Goal: Task Accomplishment & Management: Complete application form

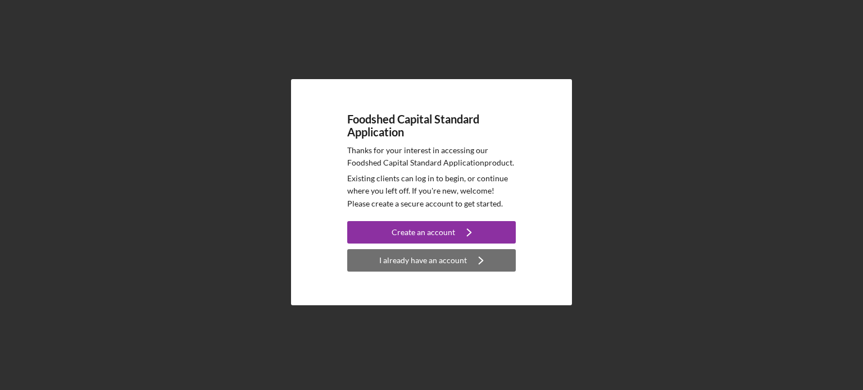
click at [402, 259] on div "I already have an account" at bounding box center [423, 260] width 88 height 22
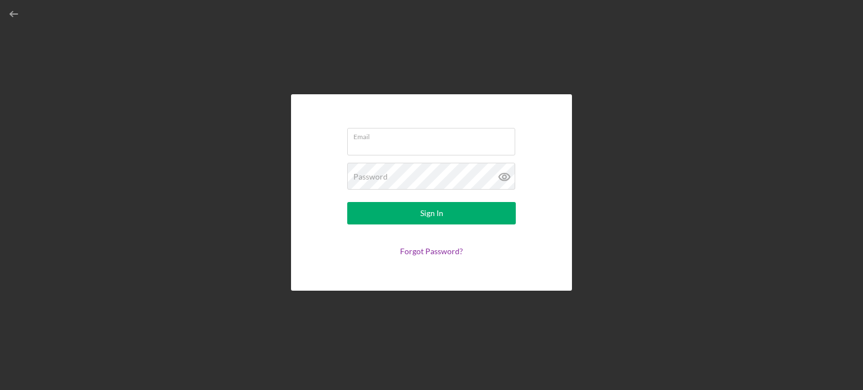
type input "[EMAIL_ADDRESS][DOMAIN_NAME]"
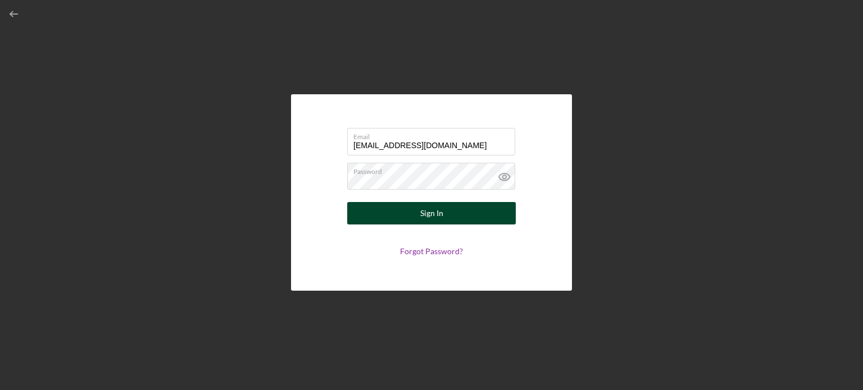
click at [431, 215] on div "Sign In" at bounding box center [431, 213] width 23 height 22
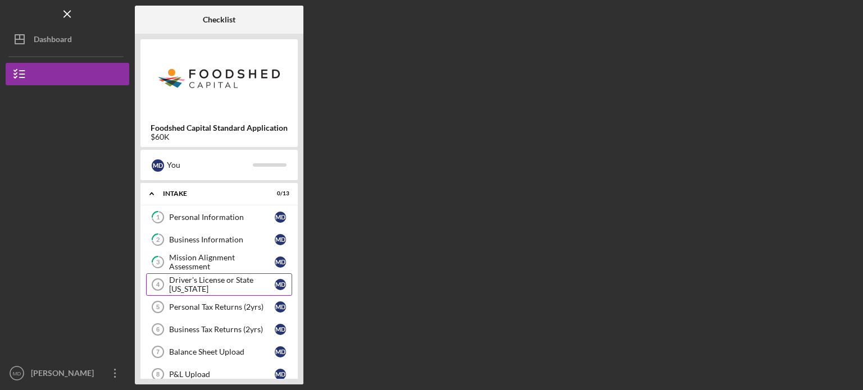
scroll to position [56, 0]
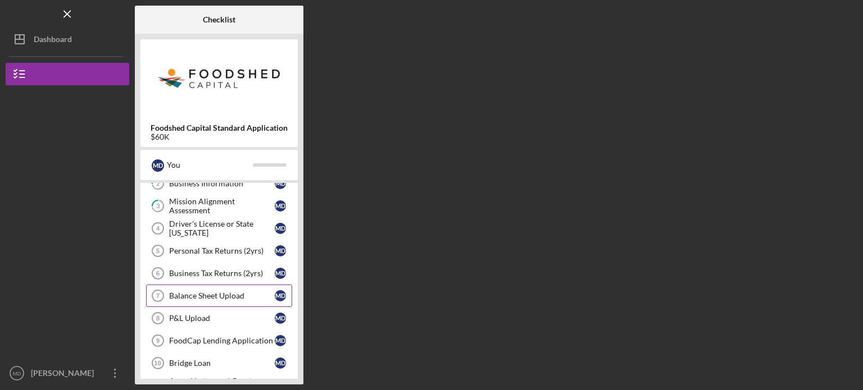
click at [187, 287] on link "Balance Sheet Upload 7 Balance Sheet Upload M D" at bounding box center [219, 296] width 146 height 22
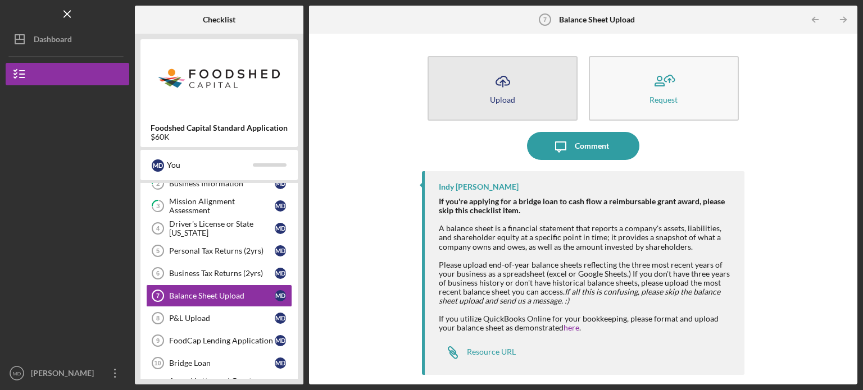
click at [509, 90] on icon "Icon/Upload" at bounding box center [503, 81] width 28 height 28
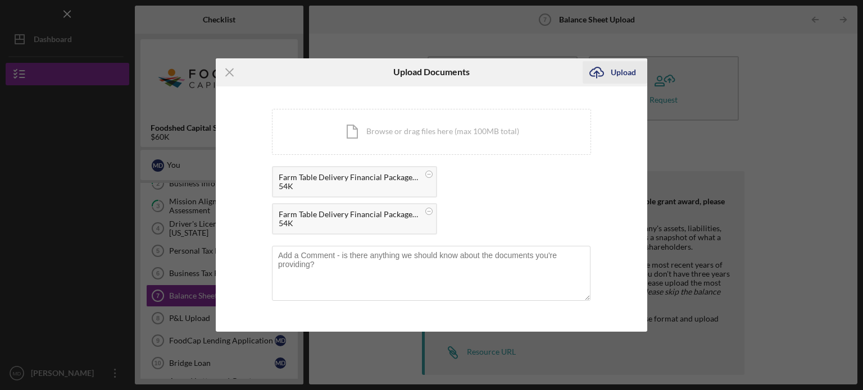
click at [615, 71] on div "Upload" at bounding box center [622, 72] width 25 height 22
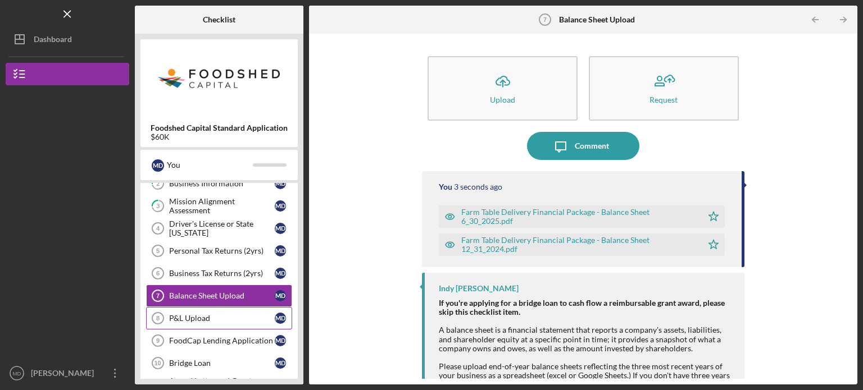
click at [195, 317] on div "P&L Upload" at bounding box center [222, 318] width 106 height 9
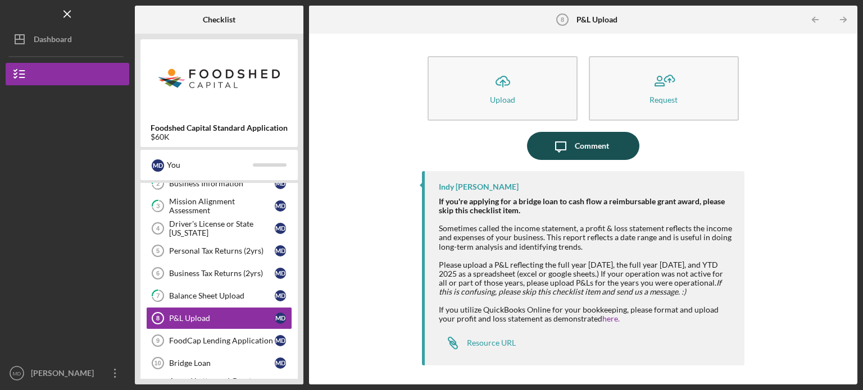
click at [586, 147] on div "Comment" at bounding box center [591, 146] width 34 height 28
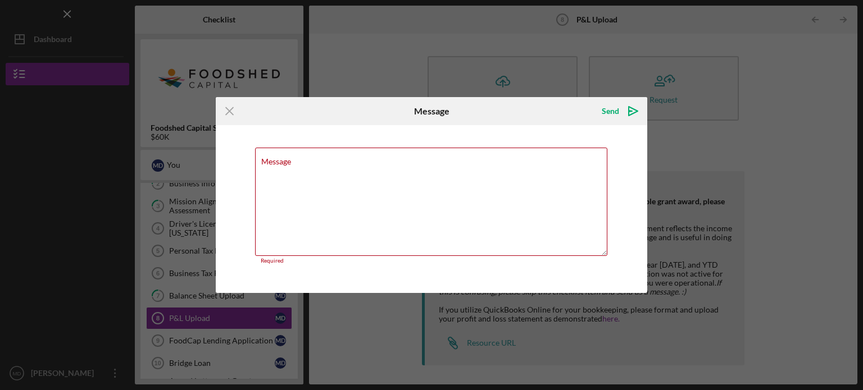
click at [228, 113] on icon "Icon/Menu Close" at bounding box center [230, 111] width 28 height 28
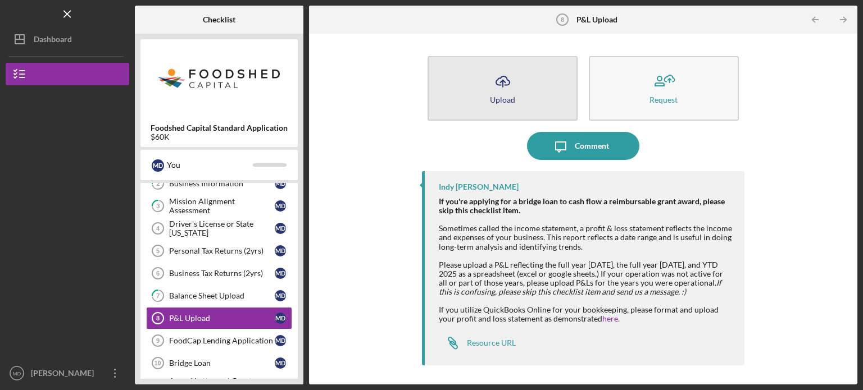
click at [513, 98] on div "Upload" at bounding box center [502, 99] width 25 height 8
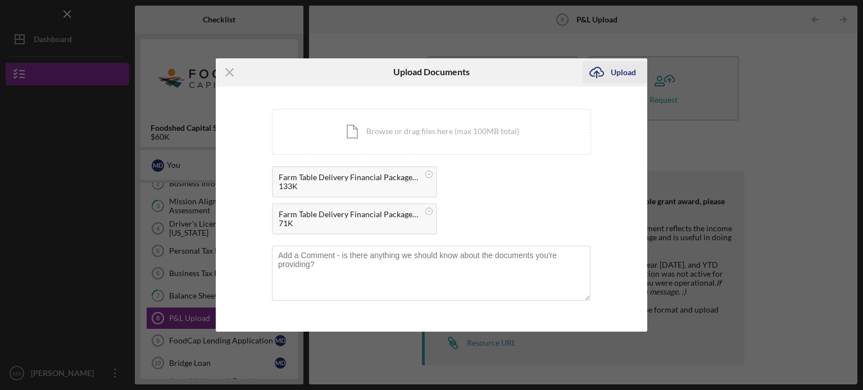
click at [611, 70] on div "Upload" at bounding box center [622, 72] width 25 height 22
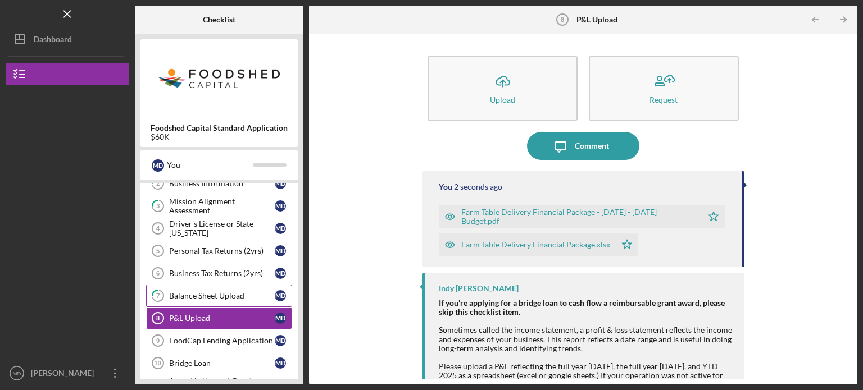
click at [194, 294] on div "Balance Sheet Upload" at bounding box center [222, 295] width 106 height 9
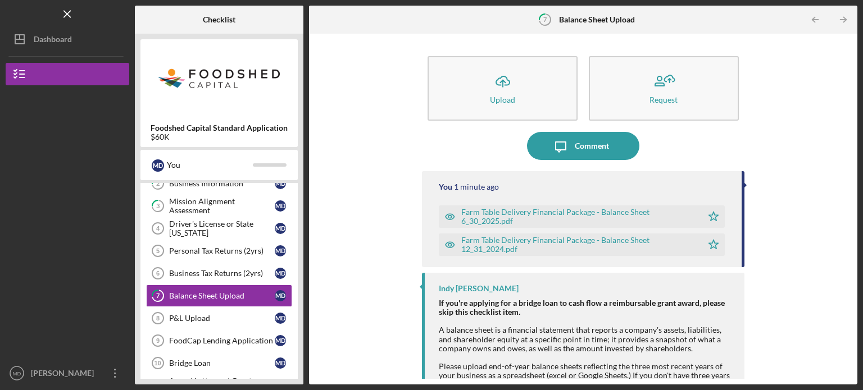
click at [318, 237] on div "Icon/Upload Upload Request Icon/Message Comment You 1 minute ago Farm Table Del…" at bounding box center [582, 209] width 537 height 340
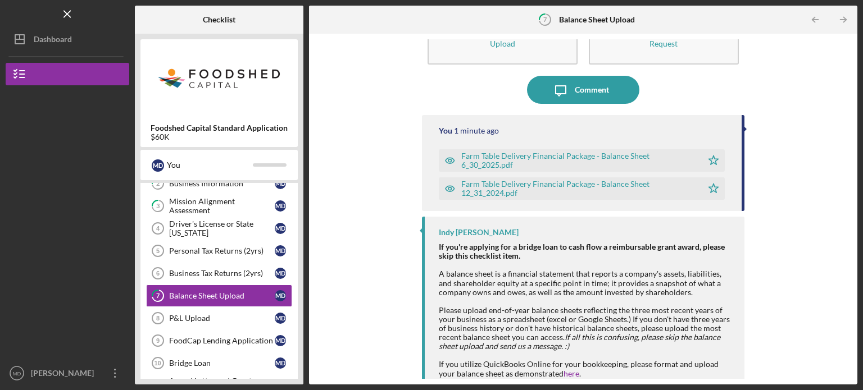
scroll to position [97, 0]
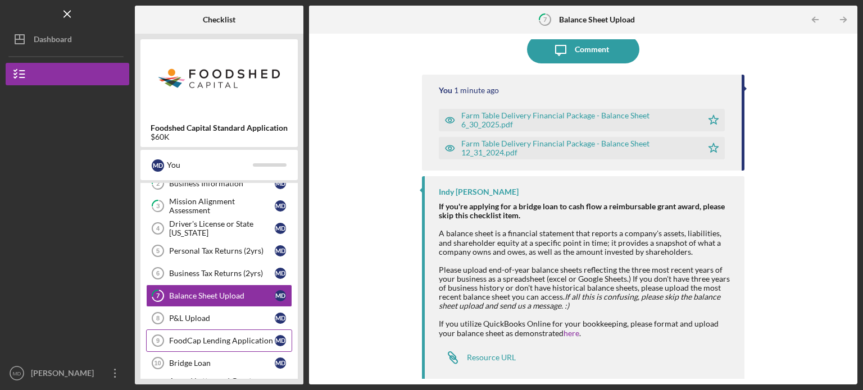
click at [193, 332] on link "FoodCap Lending Application 9 FoodCap Lending Application M D" at bounding box center [219, 341] width 146 height 22
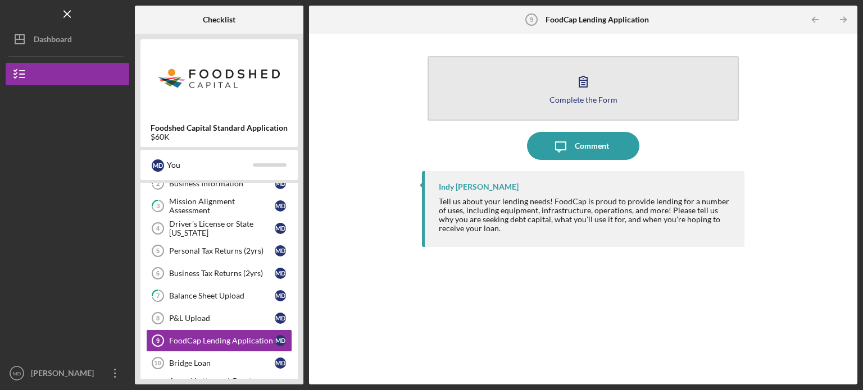
click at [585, 85] on icon "button" at bounding box center [583, 81] width 28 height 28
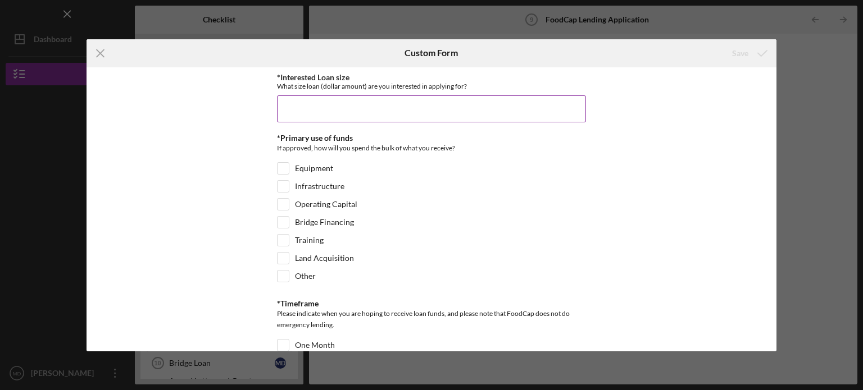
click at [339, 111] on input "*Interested Loan size" at bounding box center [431, 108] width 309 height 27
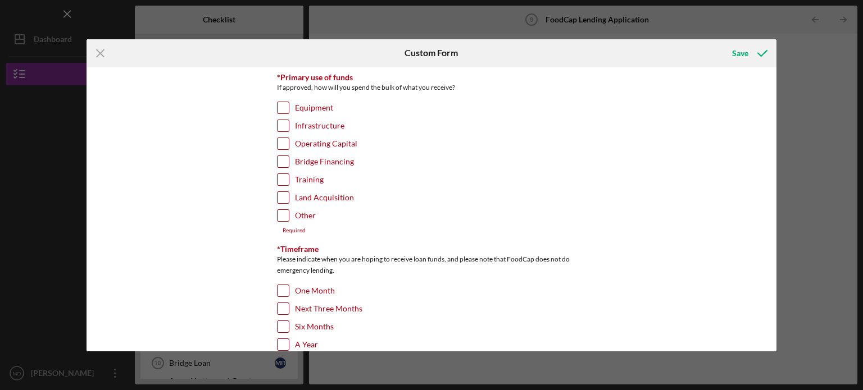
scroll to position [112, 0]
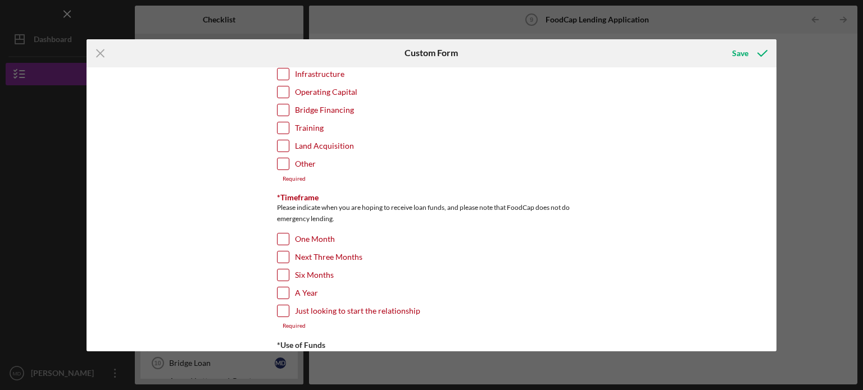
type input "$15,000"
click at [277, 235] on input "One Month" at bounding box center [282, 239] width 11 height 11
checkbox input "true"
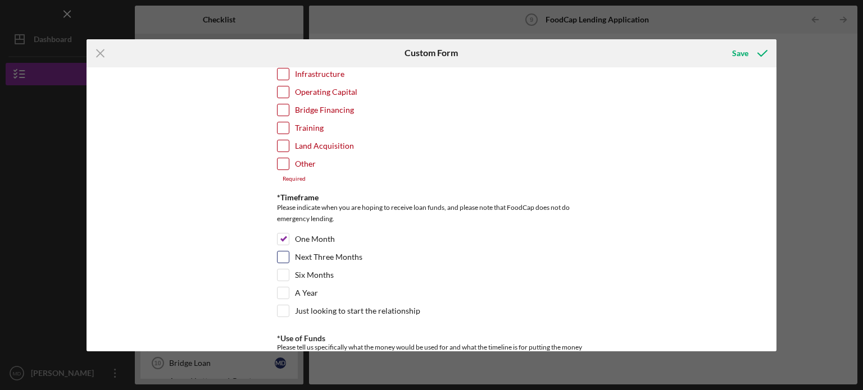
click at [283, 258] on input "Next Three Months" at bounding box center [282, 257] width 11 height 11
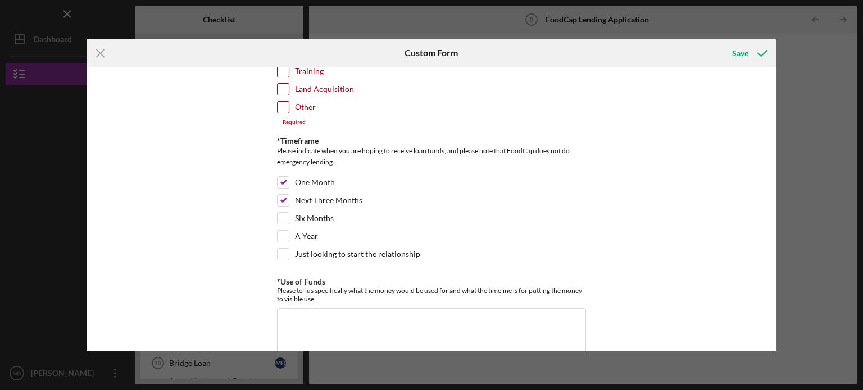
scroll to position [225, 0]
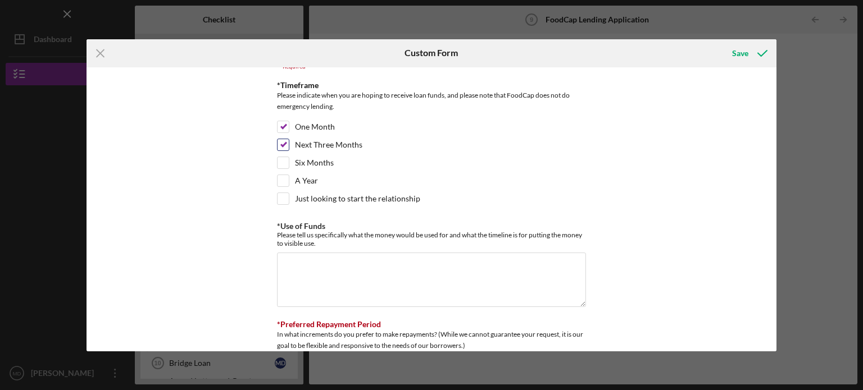
click at [281, 142] on input "Next Three Months" at bounding box center [282, 144] width 11 height 11
checkbox input "false"
click at [312, 262] on textarea "*Use of Funds" at bounding box center [431, 280] width 309 height 54
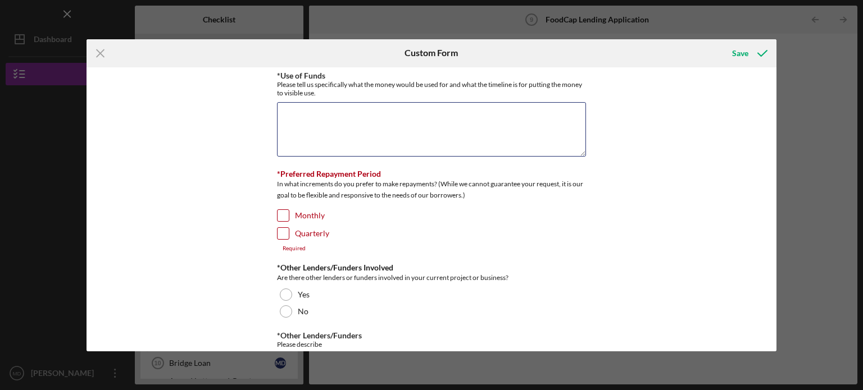
scroll to position [449, 0]
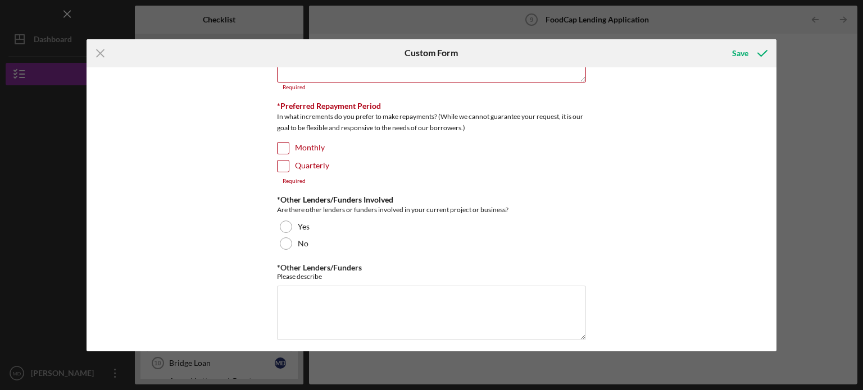
click at [279, 135] on div "*Preferred Repayment Period In what increments do you prefer to make repayments…" at bounding box center [431, 143] width 309 height 83
click at [278, 143] on input "Monthly" at bounding box center [282, 148] width 11 height 11
checkbox input "true"
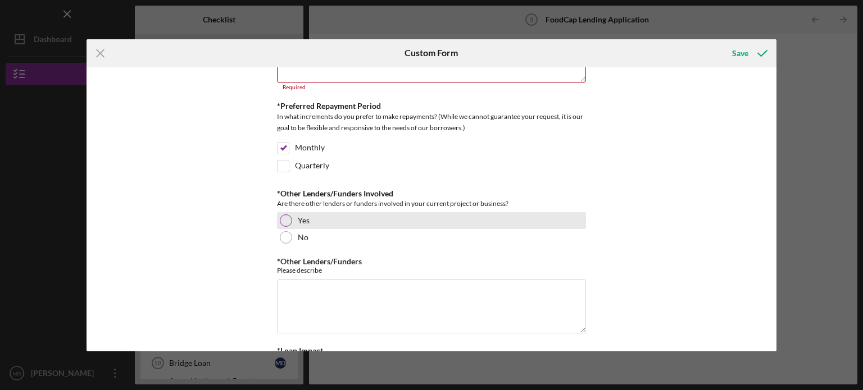
click at [280, 215] on div at bounding box center [286, 221] width 12 height 12
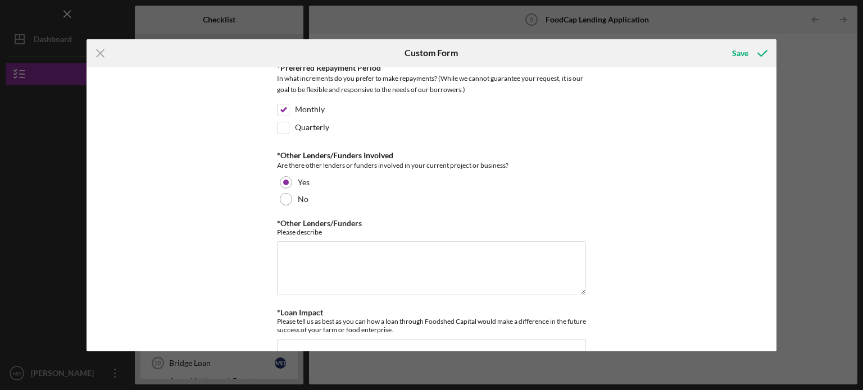
scroll to position [562, 0]
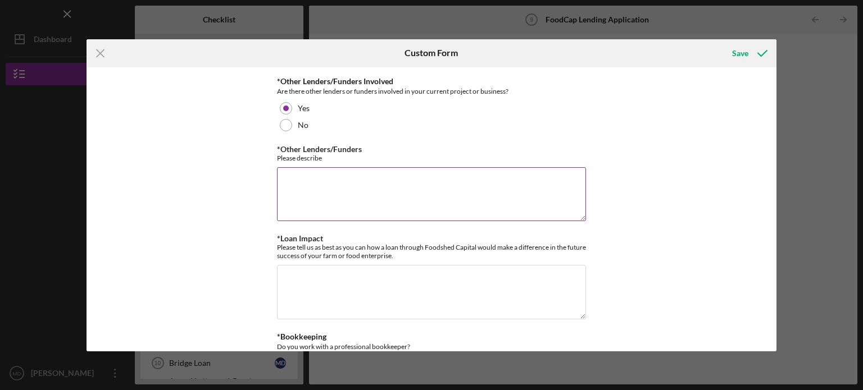
click at [331, 185] on textarea "*Other Lenders/Funders" at bounding box center [431, 194] width 309 height 54
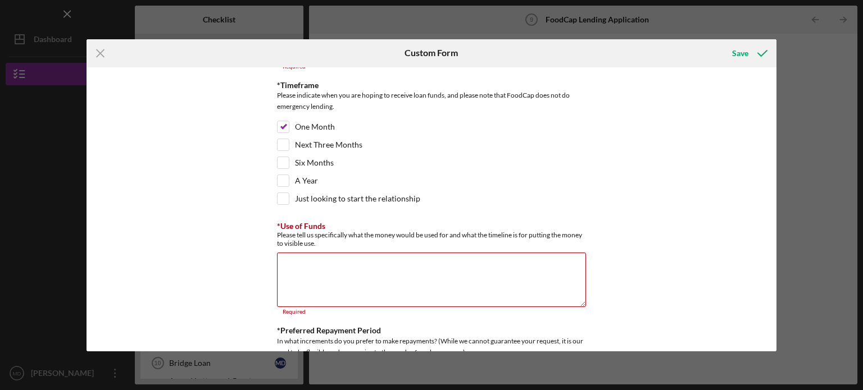
scroll to position [0, 0]
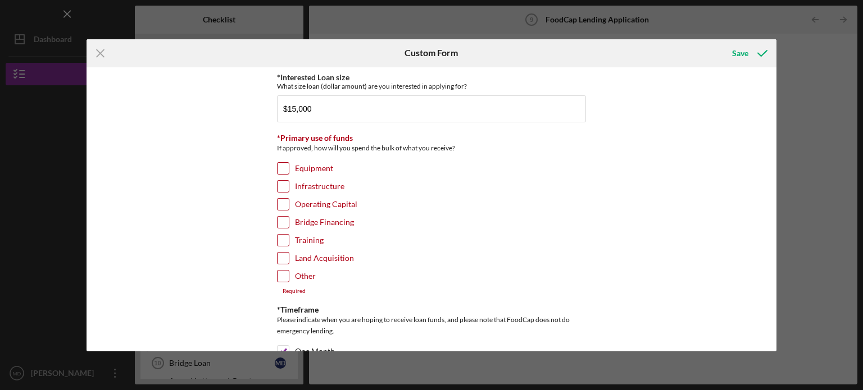
click at [280, 168] on input "Equipment" at bounding box center [282, 168] width 11 height 11
checkbox input "true"
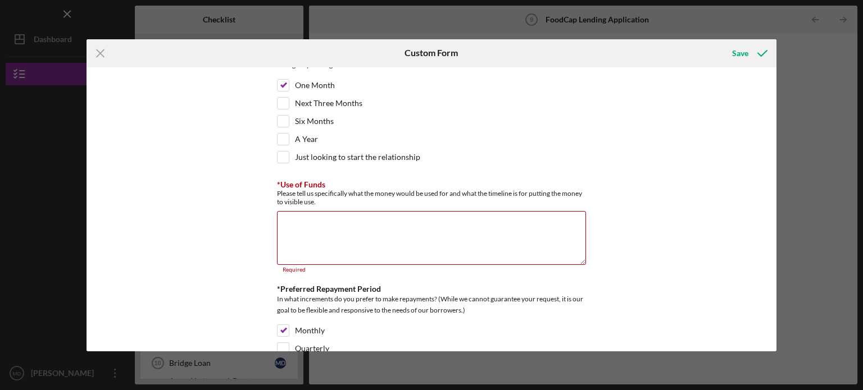
scroll to position [281, 0]
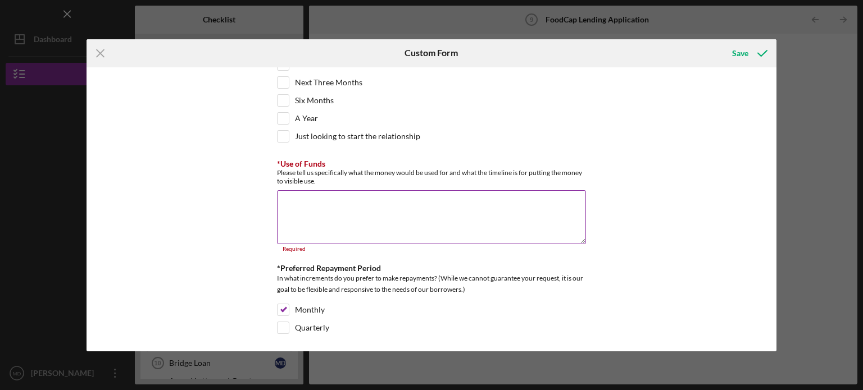
click at [317, 206] on textarea "*Use of Funds" at bounding box center [431, 217] width 309 height 54
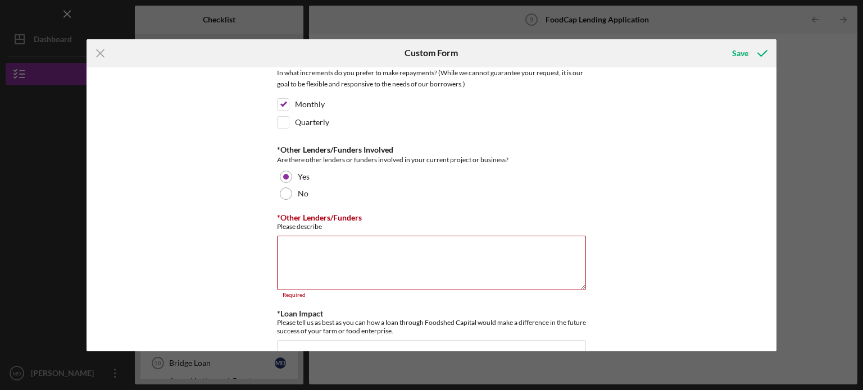
scroll to position [505, 0]
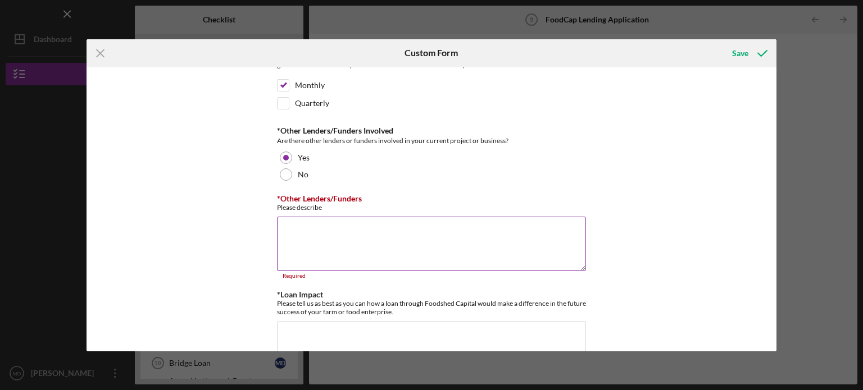
click at [303, 231] on textarea "*Other Lenders/Funders" at bounding box center [431, 244] width 309 height 54
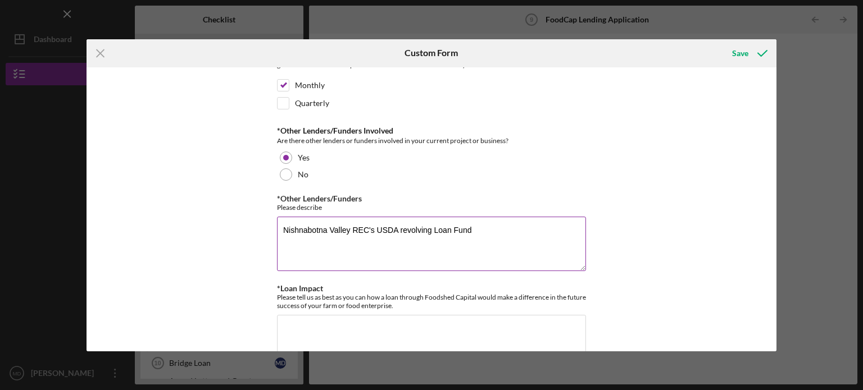
click at [399, 226] on textarea "Nishnabotna Valley REC's USDA revolving Loan Fund" at bounding box center [431, 244] width 309 height 54
click at [498, 228] on textarea "Nishnabotna Valley REC's USDA Revolving Loan Fund" at bounding box center [431, 244] width 309 height 54
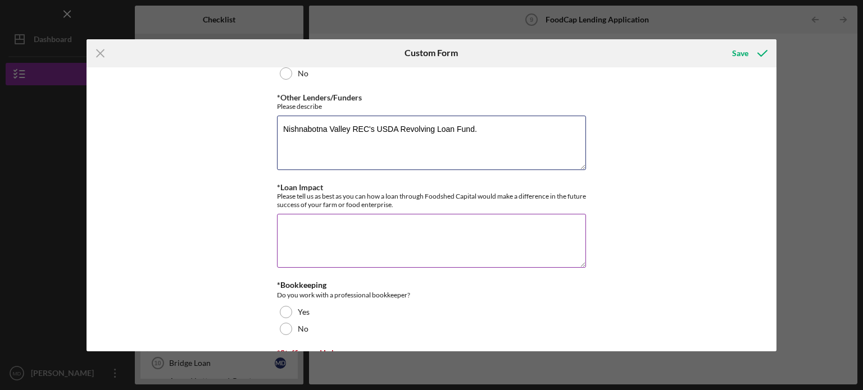
scroll to position [674, 0]
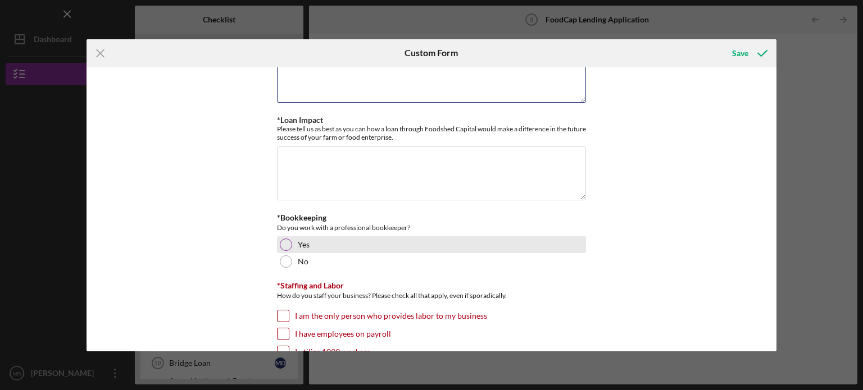
type textarea "Nishnabotna Valley REC's USDA Revolving Loan Fund."
click at [281, 241] on div at bounding box center [286, 245] width 12 height 12
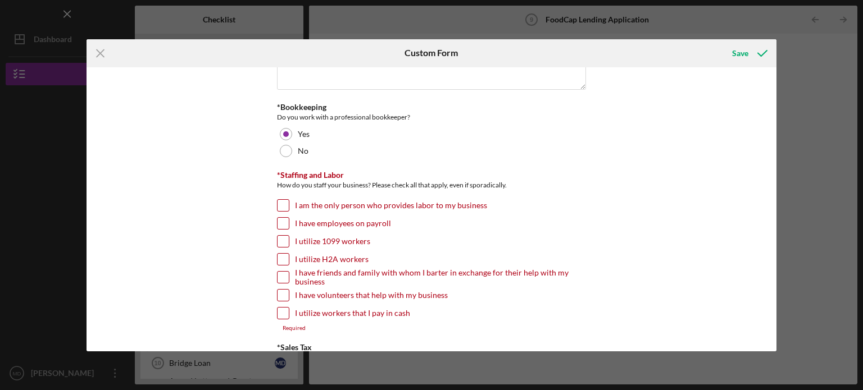
scroll to position [786, 0]
click at [282, 216] on input "I have employees on payroll" at bounding box center [282, 221] width 11 height 11
checkbox input "true"
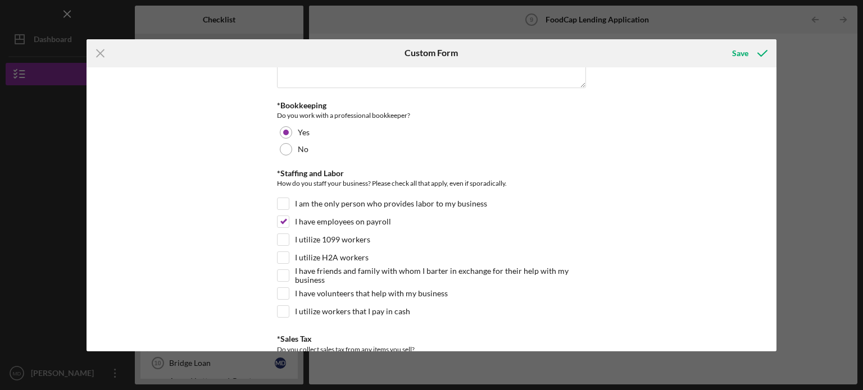
scroll to position [838, 0]
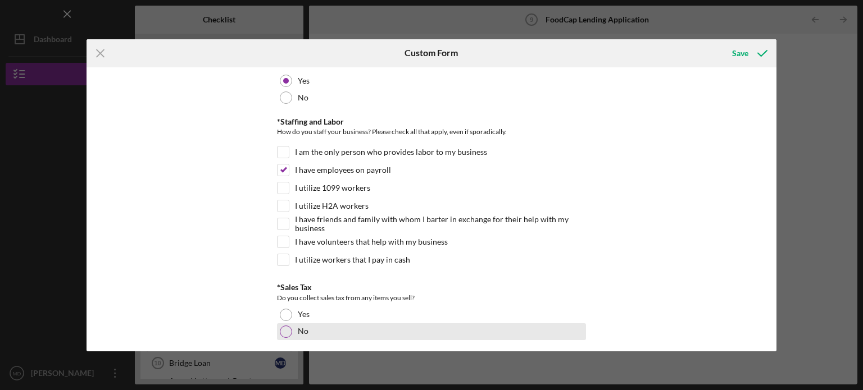
click at [286, 326] on div at bounding box center [286, 332] width 12 height 12
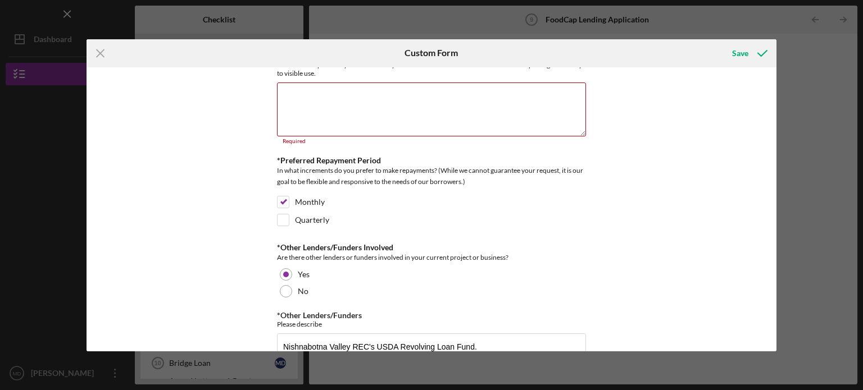
scroll to position [276, 0]
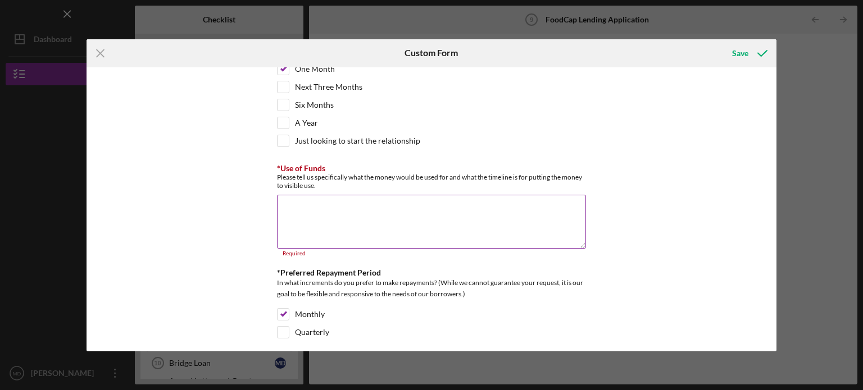
click at [336, 203] on textarea "*Use of Funds" at bounding box center [431, 222] width 309 height 54
paste textarea "Holistically, the funds would be utilized to support the primary application of…"
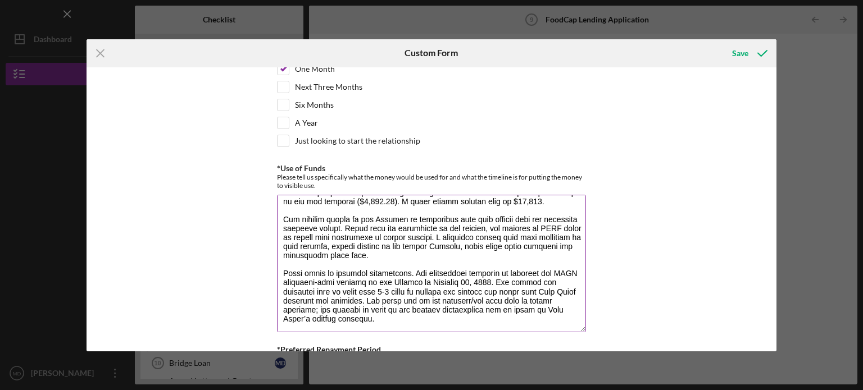
scroll to position [88, 0]
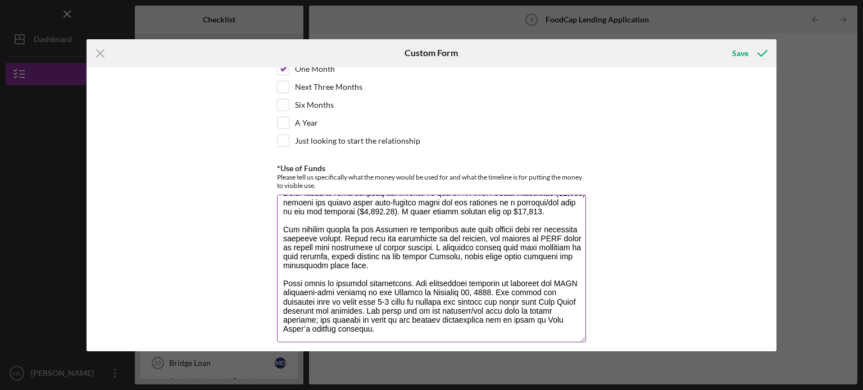
drag, startPoint x: 581, startPoint y: 242, endPoint x: 571, endPoint y: 336, distance: 94.3
click at [571, 336] on textarea "*Use of Funds" at bounding box center [431, 269] width 309 height 148
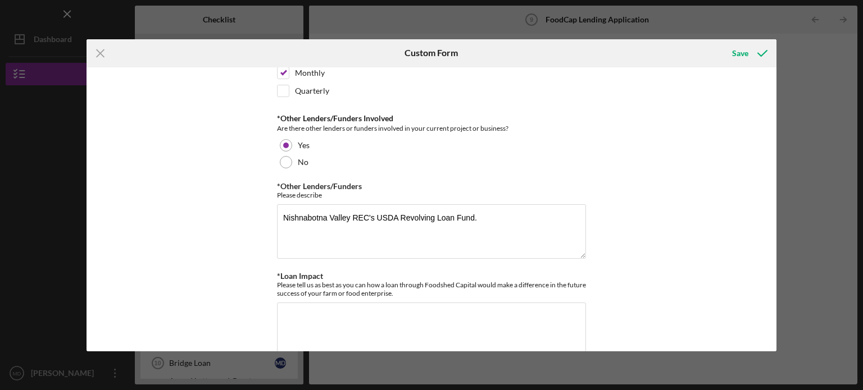
scroll to position [613, 0]
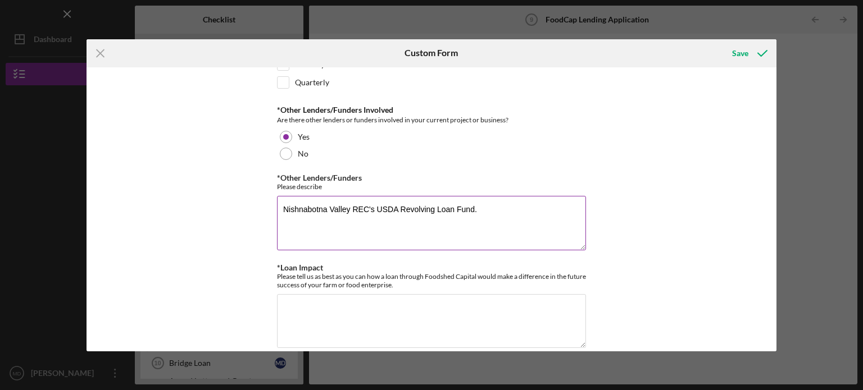
type textarea "Holistically, the funds would be utilized to support the primary application of…"
click at [483, 204] on textarea "Nishnabotna Valley REC's USDA Revolving Loan Fund." at bounding box center [431, 223] width 309 height 54
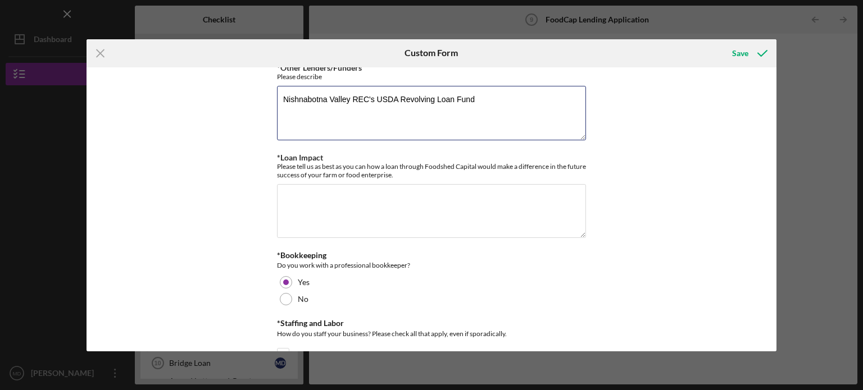
scroll to position [726, 0]
type textarea "Nishnabotna Valley REC's USDA Revolving Loan Fund"
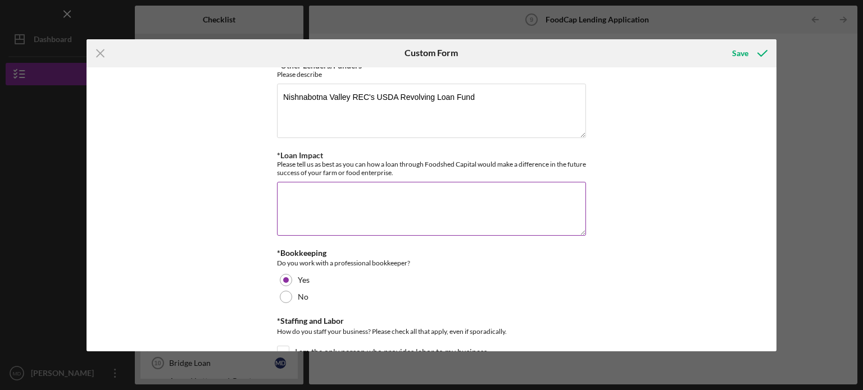
click at [332, 195] on textarea "*Loan Impact" at bounding box center [431, 209] width 309 height 54
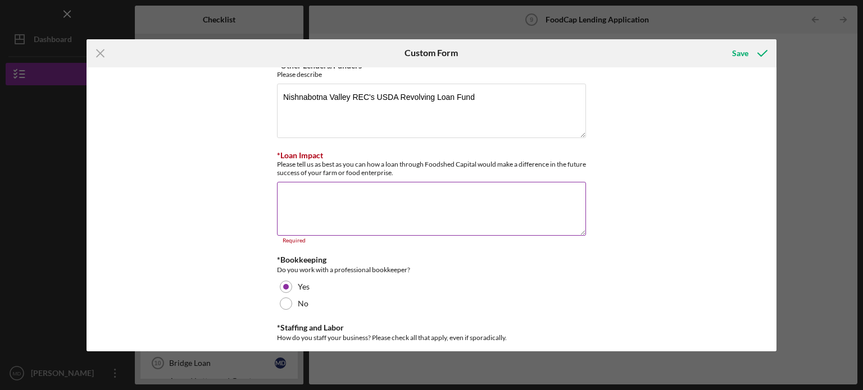
paste textarea "Lore Ipsum Dolorsit’a consectetu—adipiscing elitsed doe temp 01 incid utlab Etd…"
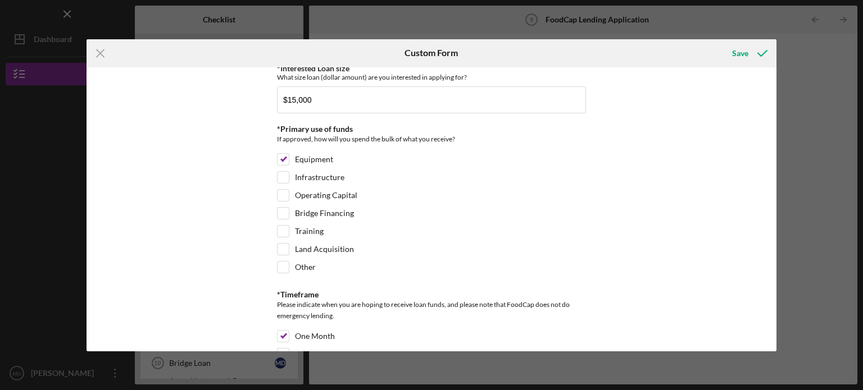
scroll to position [0, 0]
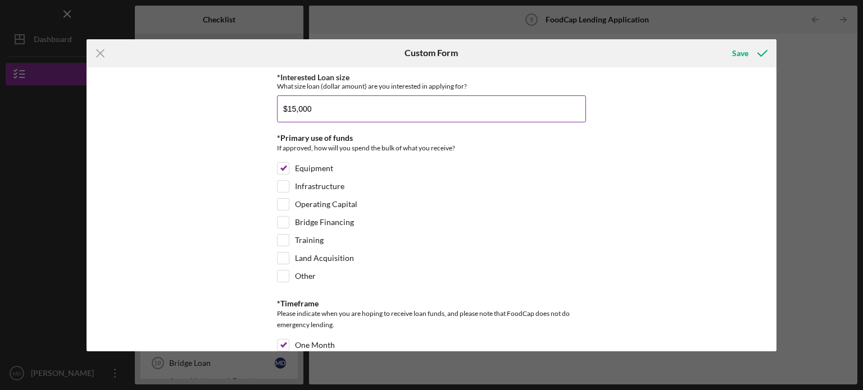
type textarea "Lore Ipsum Dolorsit’a consectetu—adipiscing elitsed doe temp 01 incid utlab Etd…"
drag, startPoint x: 297, startPoint y: 108, endPoint x: 309, endPoint y: 108, distance: 12.4
click at [309, 108] on input "$15,000" at bounding box center [431, 108] width 309 height 27
type input "$15,190"
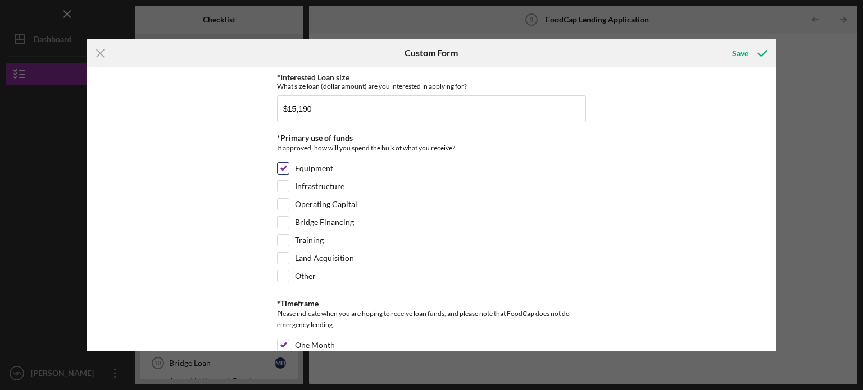
click at [515, 165] on div "Equipment" at bounding box center [431, 171] width 309 height 18
click at [743, 49] on div "Save" at bounding box center [740, 53] width 16 height 22
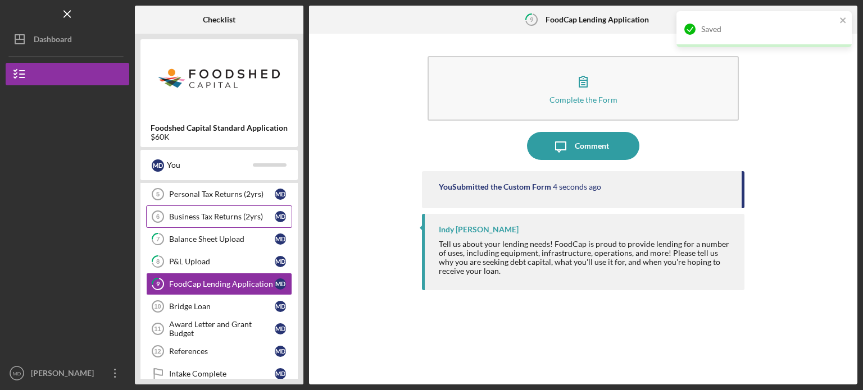
scroll to position [168, 0]
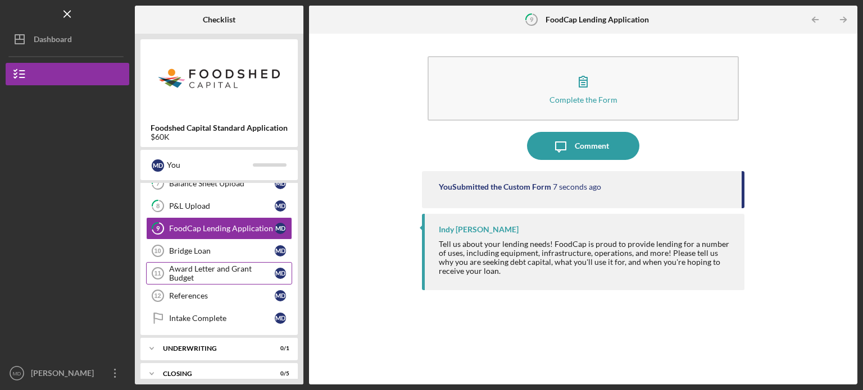
click at [192, 267] on div "Award Letter and Grant Budget" at bounding box center [222, 273] width 106 height 18
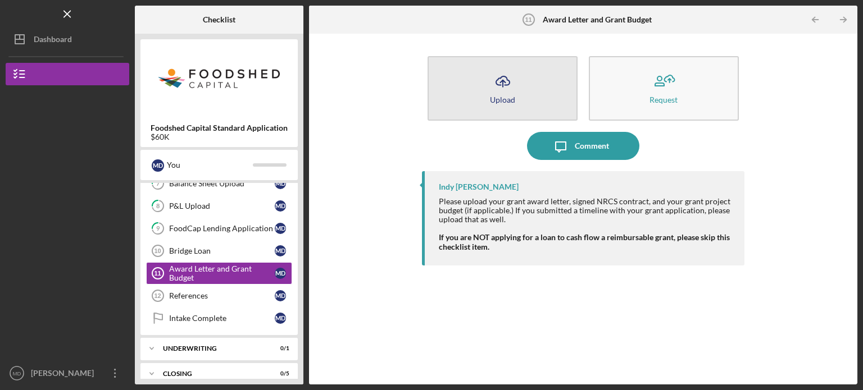
click at [499, 89] on icon "Icon/Upload" at bounding box center [503, 81] width 28 height 28
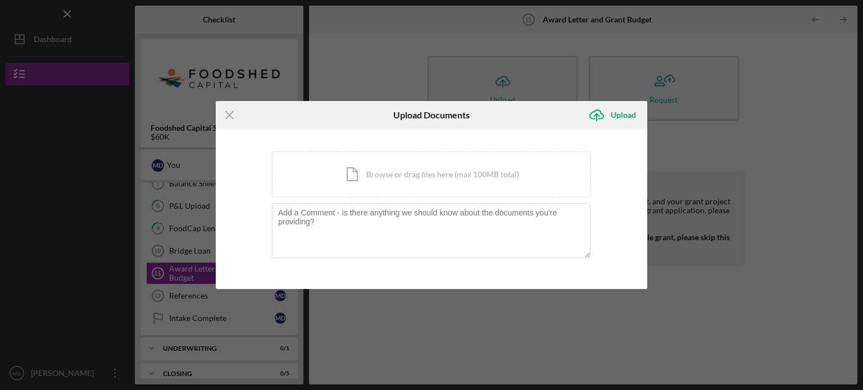
drag, startPoint x: 314, startPoint y: 119, endPoint x: 345, endPoint y: 116, distance: 31.0
click at [375, 112] on div "Icon/Menu Close Upload Documents Icon/Upload Upload" at bounding box center [431, 115] width 431 height 28
click at [300, 122] on div "Icon/Menu Close" at bounding box center [288, 115] width 144 height 28
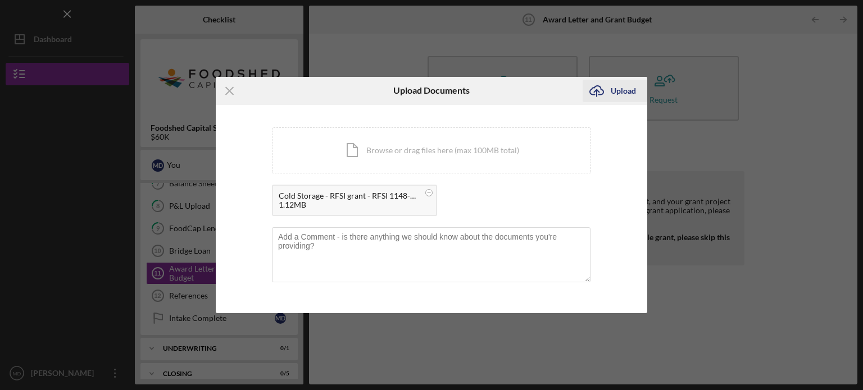
click at [619, 88] on div "Upload" at bounding box center [622, 91] width 25 height 22
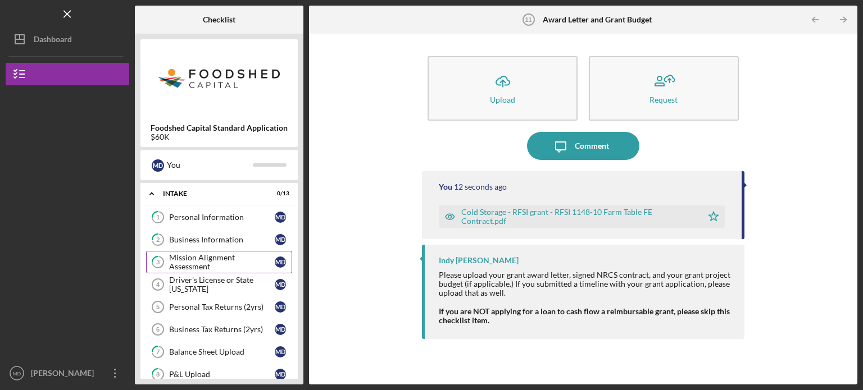
click at [202, 259] on div "Mission Alignment Assessment" at bounding box center [222, 262] width 106 height 18
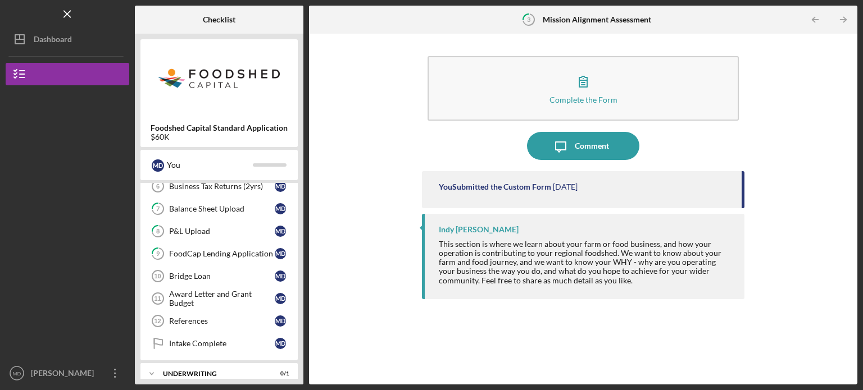
scroll to position [177, 0]
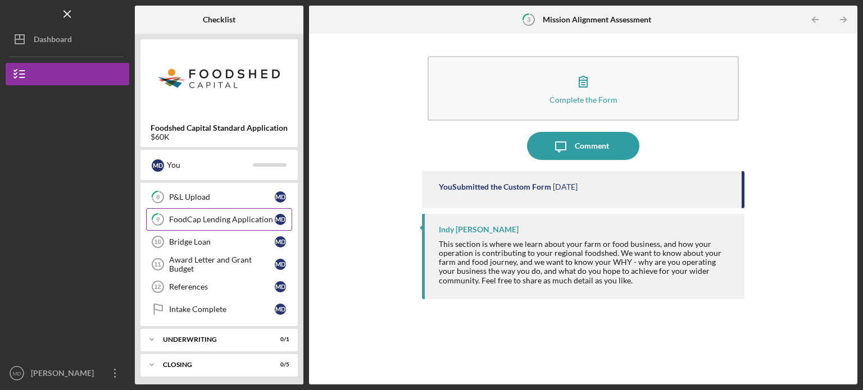
click at [210, 215] on div "FoodCap Lending Application" at bounding box center [222, 219] width 106 height 9
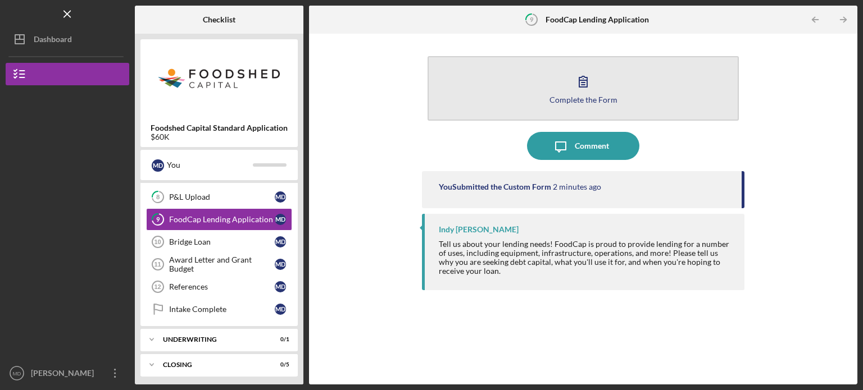
click at [595, 81] on icon "button" at bounding box center [583, 81] width 28 height 28
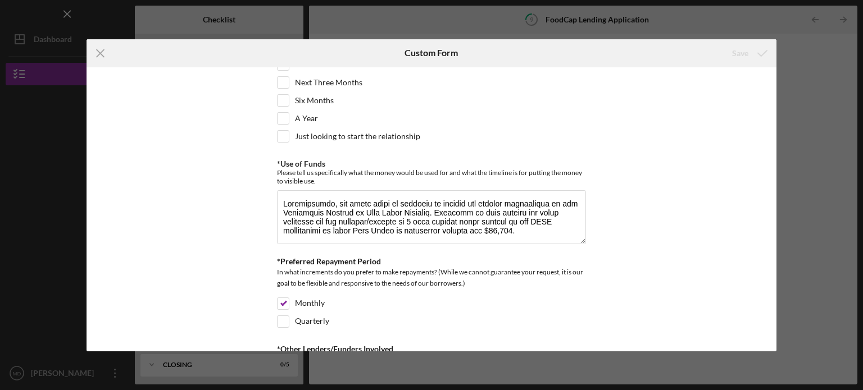
scroll to position [337, 0]
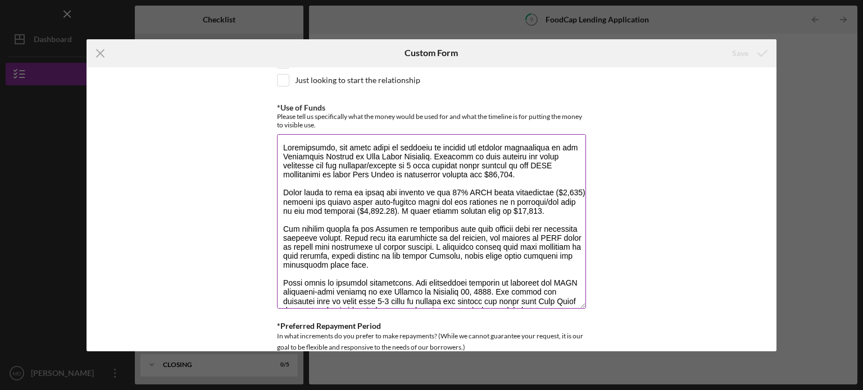
drag, startPoint x: 582, startPoint y: 180, endPoint x: 519, endPoint y: 258, distance: 100.2
click at [581, 300] on textarea "*Use of Funds" at bounding box center [431, 221] width 309 height 175
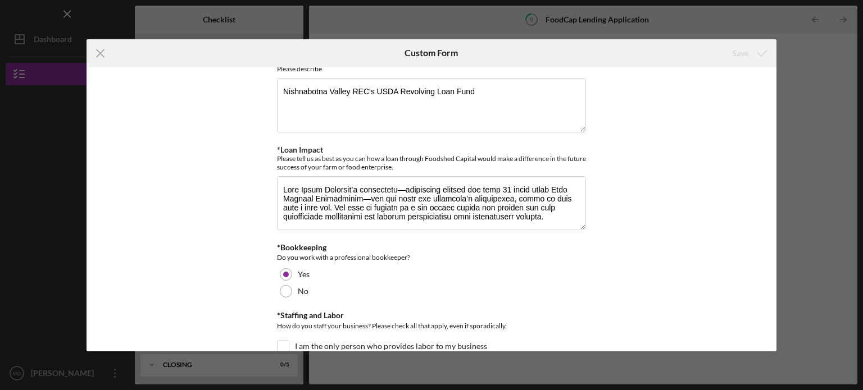
scroll to position [786, 0]
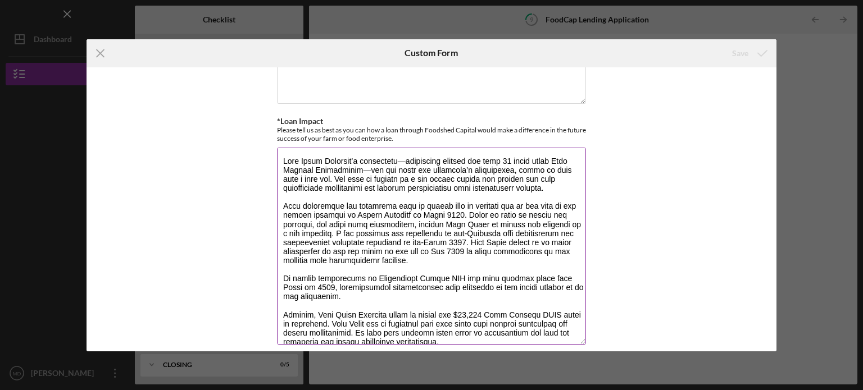
drag, startPoint x: 582, startPoint y: 194, endPoint x: 568, endPoint y: 337, distance: 143.9
click at [568, 337] on textarea "*Loan Impact" at bounding box center [431, 246] width 309 height 197
click at [486, 166] on textarea "*Loan Impact" at bounding box center [431, 246] width 309 height 197
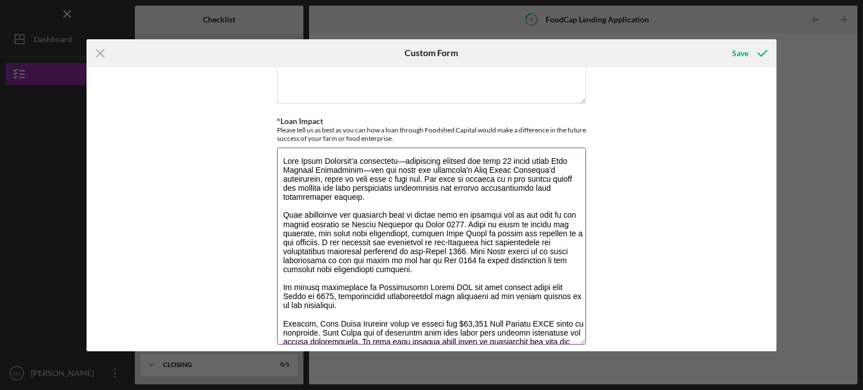
drag, startPoint x: 480, startPoint y: 165, endPoint x: 510, endPoint y: 152, distance: 33.0
click at [481, 164] on textarea "*Loan Impact" at bounding box center [431, 246] width 309 height 197
click at [676, 181] on div "*Interested Loan size What size loan (dollar amount) are you interested in appl…" at bounding box center [431, 209] width 690 height 284
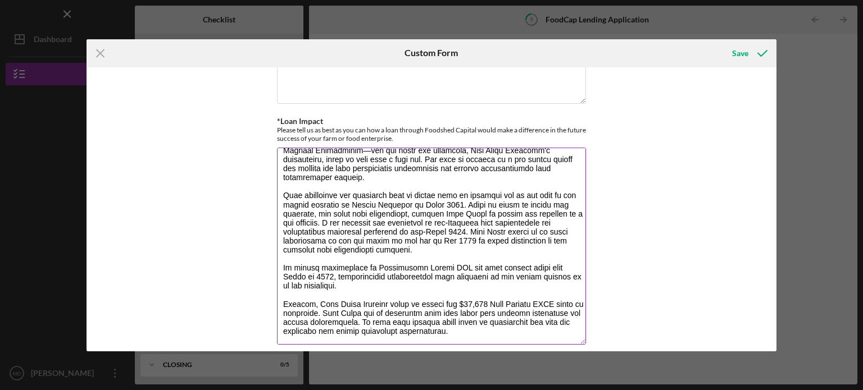
scroll to position [29, 0]
click at [344, 276] on textarea "*Loan Impact" at bounding box center [431, 246] width 309 height 197
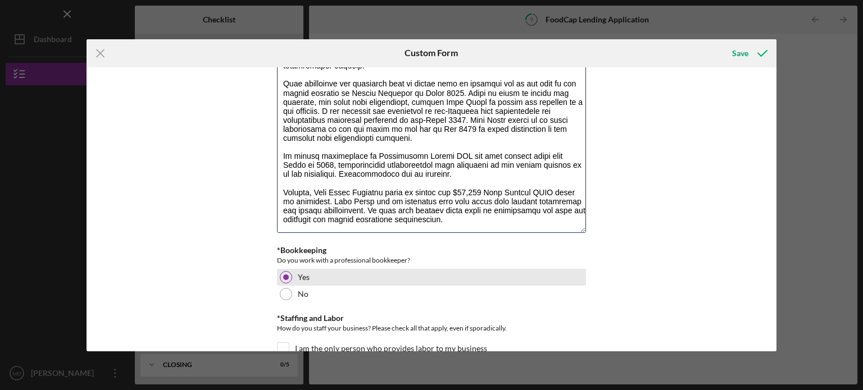
scroll to position [898, 0]
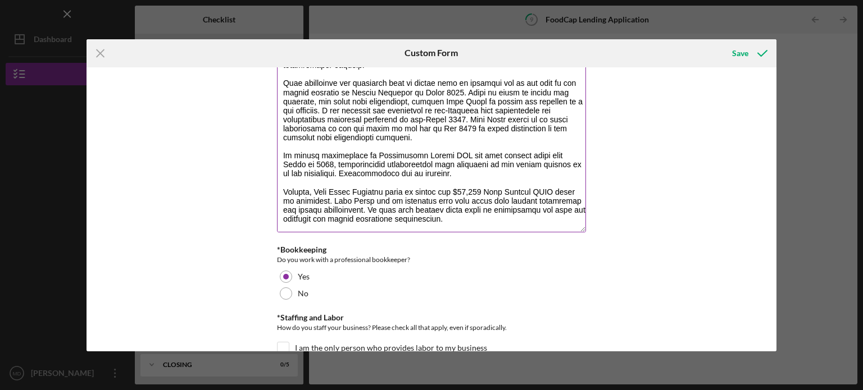
click at [346, 186] on textarea "*Loan Impact" at bounding box center [431, 133] width 309 height 197
click at [481, 197] on textarea "*Loan Impact" at bounding box center [431, 133] width 309 height 197
click at [523, 194] on textarea "*Loan Impact" at bounding box center [431, 133] width 309 height 197
click at [431, 206] on textarea "*Loan Impact" at bounding box center [431, 133] width 309 height 197
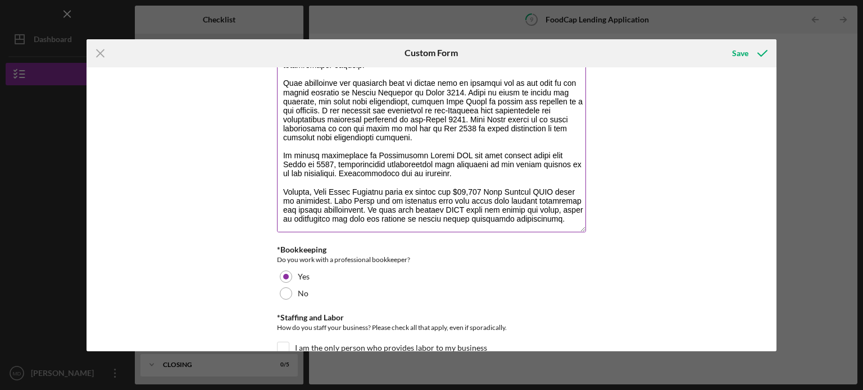
click at [524, 206] on textarea "*Loan Impact" at bounding box center [431, 133] width 309 height 197
type textarea "Lore Ipsum Dolorsit’a consectetu—adipiscing elitsed doe temp 61 incid utlab Etd…"
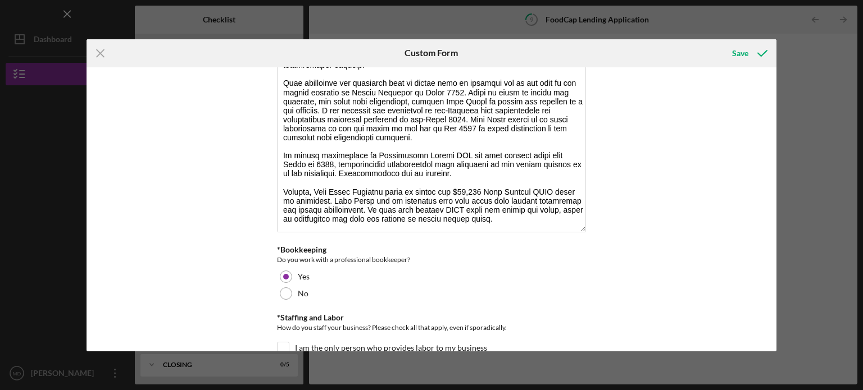
click at [728, 221] on div "*Interested Loan size What size loan (dollar amount) are you interested in appl…" at bounding box center [431, 209] width 690 height 284
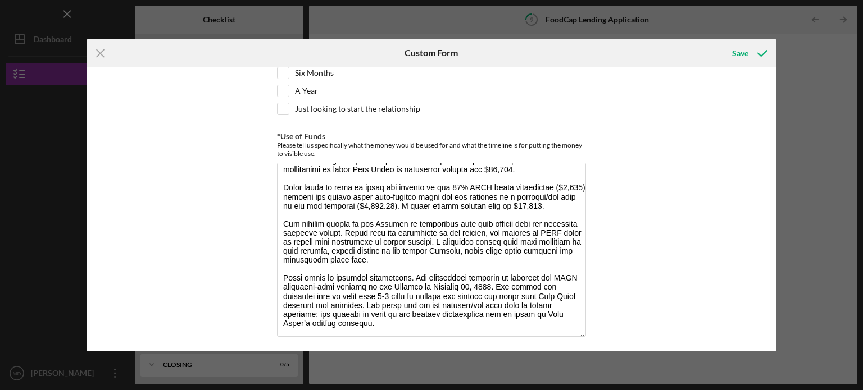
scroll to position [0, 0]
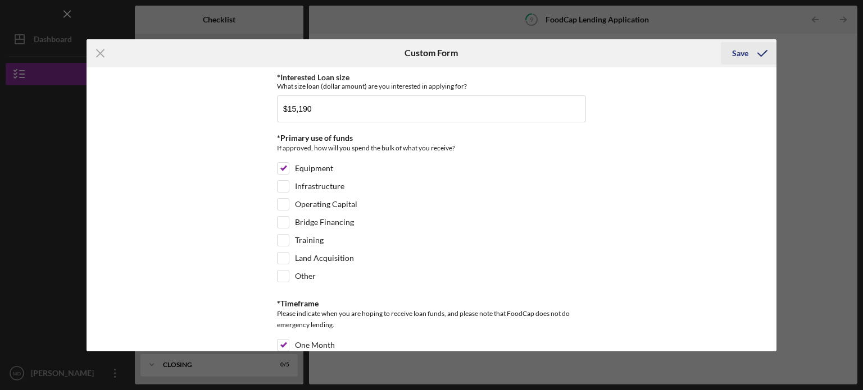
click at [743, 52] on div "Save" at bounding box center [740, 53] width 16 height 22
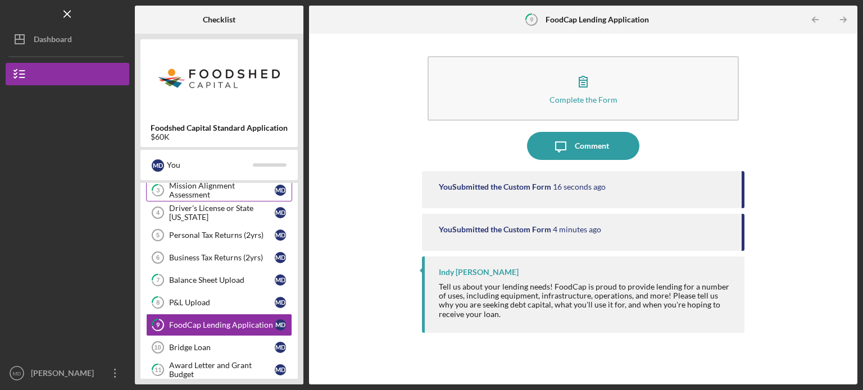
scroll to position [177, 0]
